Goal: Information Seeking & Learning: Get advice/opinions

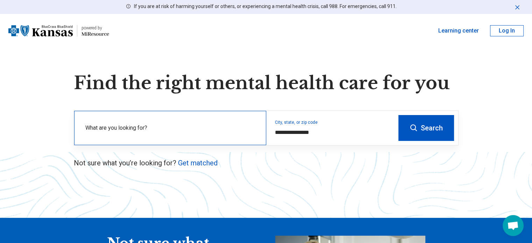
click at [117, 131] on label "What are you looking for?" at bounding box center [171, 128] width 172 height 8
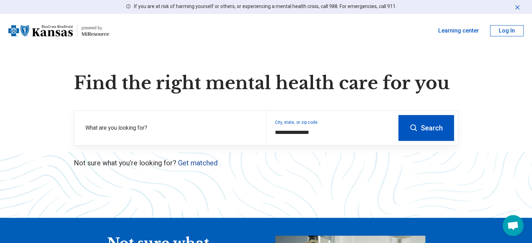
click at [197, 164] on link "Get matched" at bounding box center [197, 163] width 39 height 8
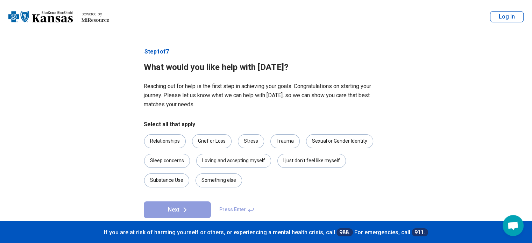
scroll to position [11, 0]
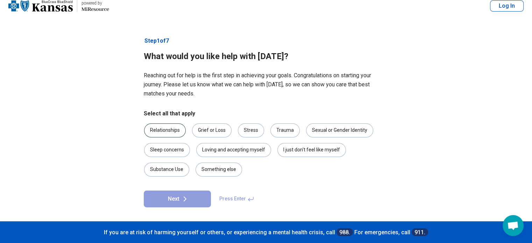
click at [156, 134] on div "Relationships" at bounding box center [165, 130] width 42 height 14
click at [171, 194] on button "Next" at bounding box center [177, 198] width 67 height 17
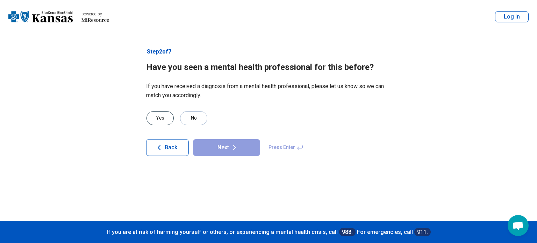
click at [165, 122] on div "Yes" at bounding box center [159, 118] width 27 height 14
click at [241, 150] on button "Next" at bounding box center [226, 147] width 67 height 17
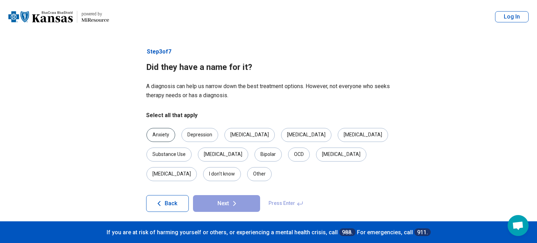
click at [155, 136] on div "Anxiety" at bounding box center [160, 135] width 29 height 14
click at [194, 137] on div "Depression" at bounding box center [199, 135] width 37 height 14
click at [338, 136] on div "[MEDICAL_DATA]" at bounding box center [363, 135] width 50 height 14
click at [316, 155] on div "[MEDICAL_DATA]" at bounding box center [341, 154] width 50 height 14
click at [231, 199] on icon at bounding box center [234, 203] width 8 height 8
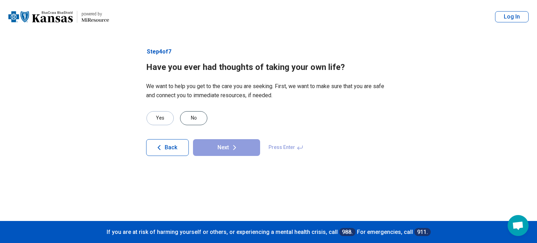
click at [195, 117] on div "No" at bounding box center [193, 118] width 27 height 14
click at [213, 149] on button "Next" at bounding box center [226, 147] width 67 height 17
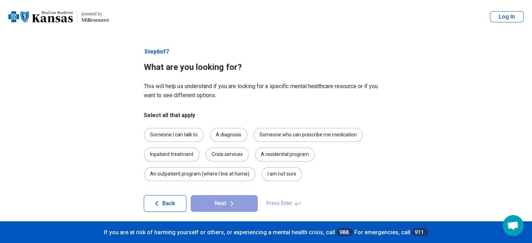
scroll to position [5, 0]
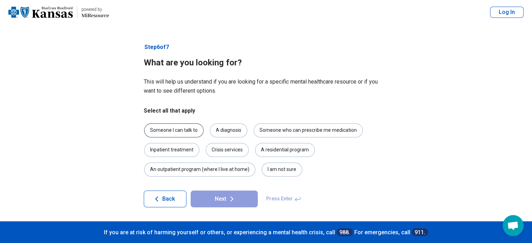
click at [173, 132] on div "Someone I can talk to" at bounding box center [173, 130] width 59 height 14
click at [208, 200] on button "Next" at bounding box center [223, 198] width 67 height 17
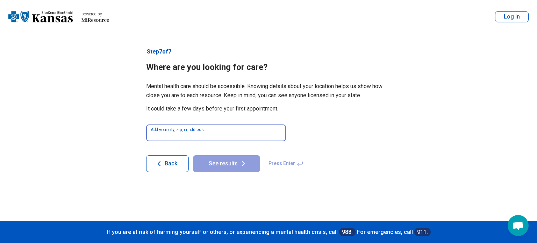
click at [186, 137] on input at bounding box center [216, 132] width 140 height 17
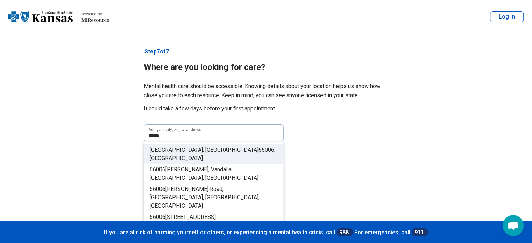
click at [220, 147] on li "[GEOGRAPHIC_DATA] , [GEOGRAPHIC_DATA]" at bounding box center [213, 154] width 139 height 20
type input "**********"
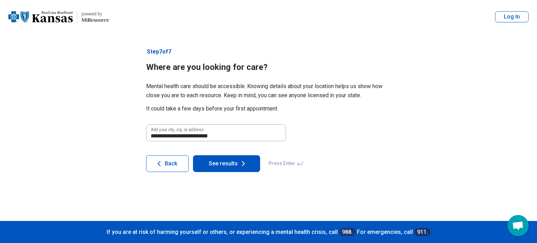
click at [220, 166] on button "See results" at bounding box center [226, 163] width 67 height 17
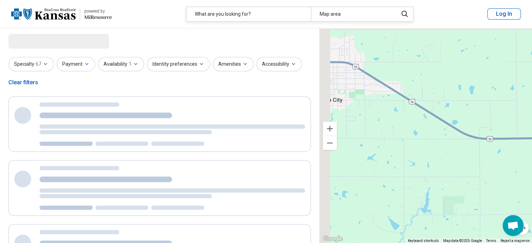
drag, startPoint x: 397, startPoint y: 135, endPoint x: 536, endPoint y: 177, distance: 145.6
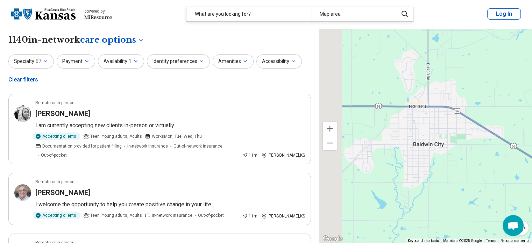
drag, startPoint x: 384, startPoint y: 138, endPoint x: 425, endPoint y: 157, distance: 45.4
click at [425, 157] on div "2 3" at bounding box center [425, 135] width 212 height 215
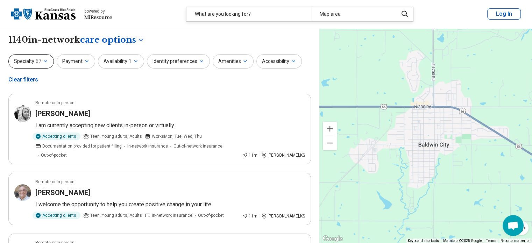
click at [37, 60] on span "67" at bounding box center [39, 61] width 6 height 7
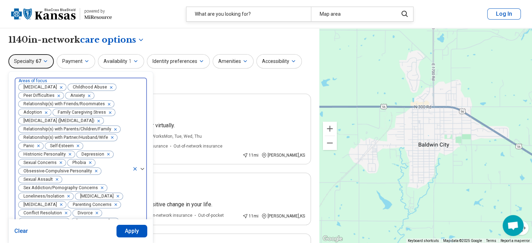
click at [135, 170] on icon at bounding box center [135, 168] width 3 height 3
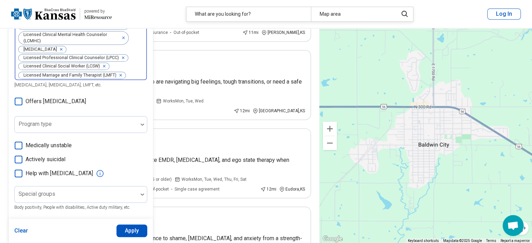
scroll to position [326, 0]
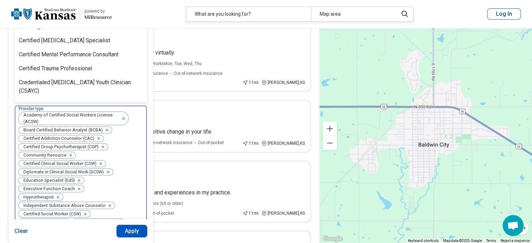
scroll to position [59, 0]
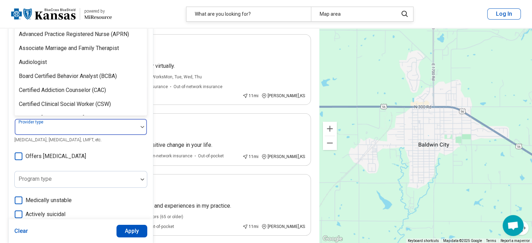
click at [101, 144] on div "Areas of focus Anxiety, [MEDICAL_DATA], Self-Esteem, etc. Modalities Talk Thera…" at bounding box center [80, 154] width 133 height 273
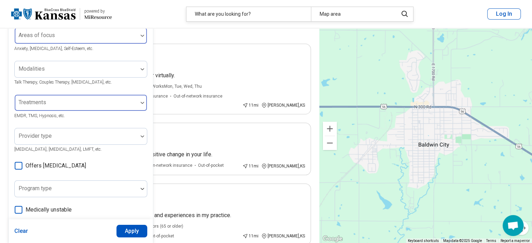
scroll to position [51, 0]
click at [126, 235] on button "Apply" at bounding box center [131, 231] width 31 height 13
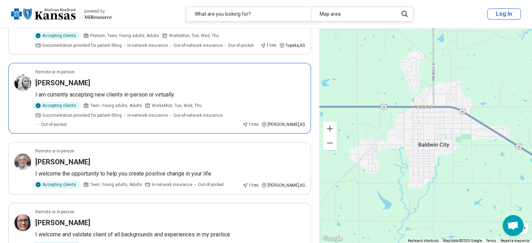
scroll to position [109, 0]
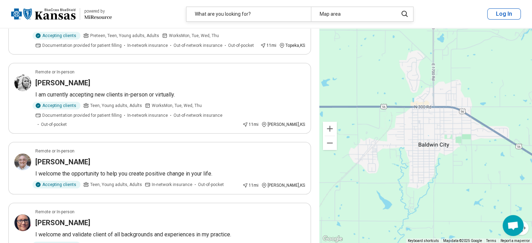
click at [440, 131] on div "2 2 2" at bounding box center [425, 135] width 212 height 215
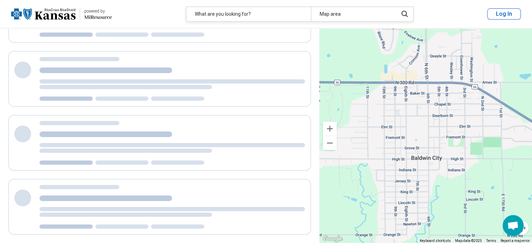
scroll to position [0, 0]
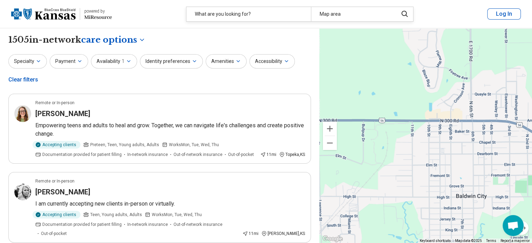
drag, startPoint x: 400, startPoint y: 107, endPoint x: 444, endPoint y: 146, distance: 59.4
click at [444, 146] on div "2 2 2" at bounding box center [425, 135] width 212 height 215
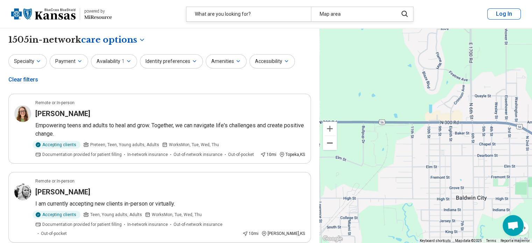
click at [325, 146] on button "Zoom out" at bounding box center [330, 143] width 14 height 14
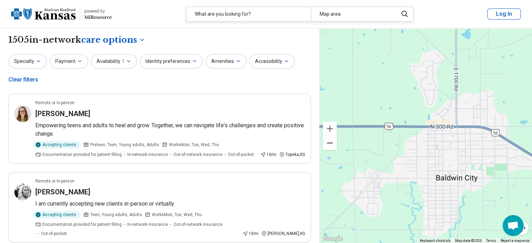
click at [325, 146] on button "Zoom out" at bounding box center [330, 143] width 14 height 14
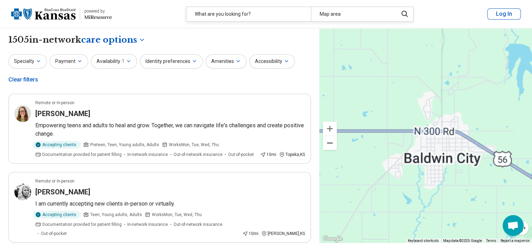
click at [325, 146] on button "Zoom out" at bounding box center [330, 143] width 14 height 14
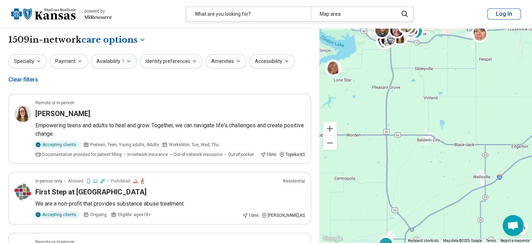
click at [403, 126] on div "2 2 2 2" at bounding box center [425, 135] width 212 height 215
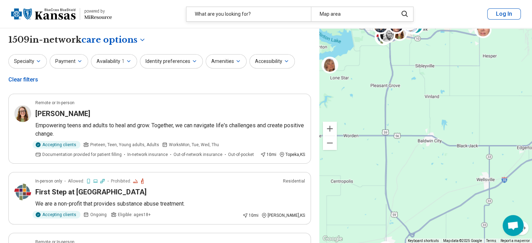
click at [403, 126] on div "2 2 2 2" at bounding box center [425, 135] width 212 height 215
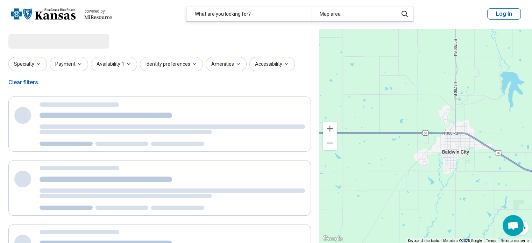
select select "***"
